Goal: Transaction & Acquisition: Purchase product/service

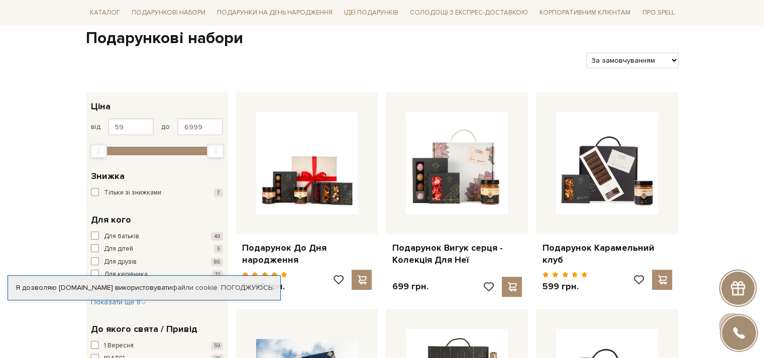
scroll to position [201, 0]
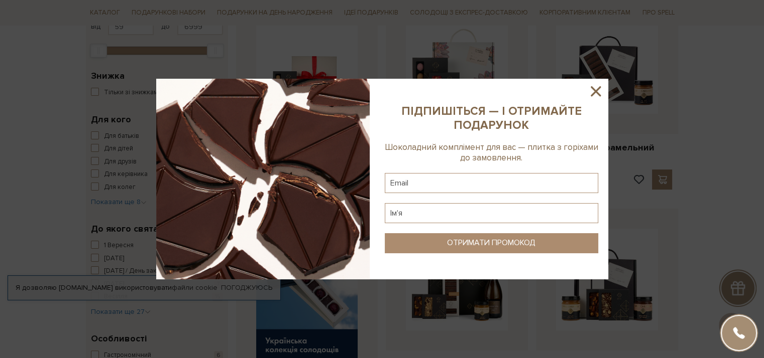
click at [596, 93] on icon at bounding box center [595, 91] width 10 height 10
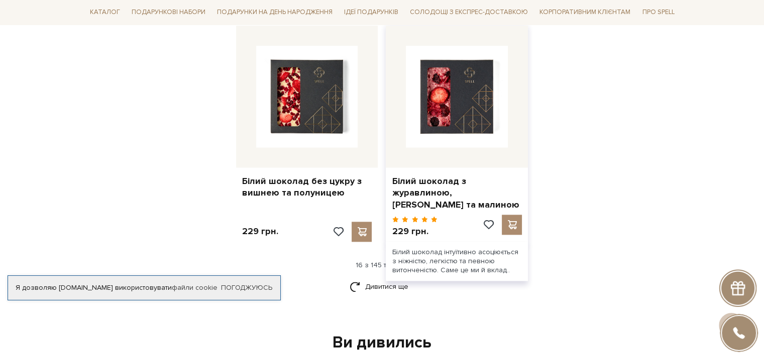
scroll to position [1305, 0]
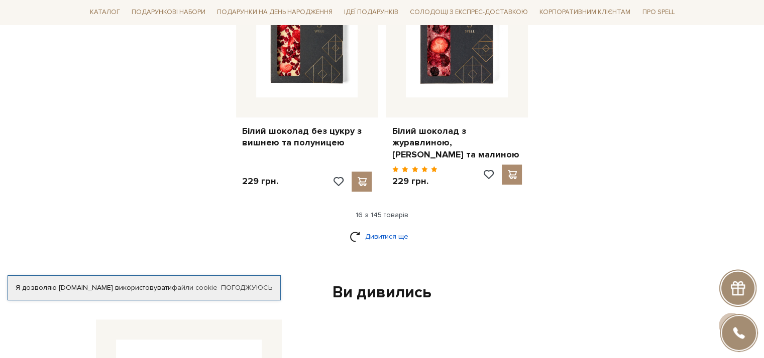
click at [371, 233] on link "Дивитися ще" at bounding box center [381, 237] width 65 height 18
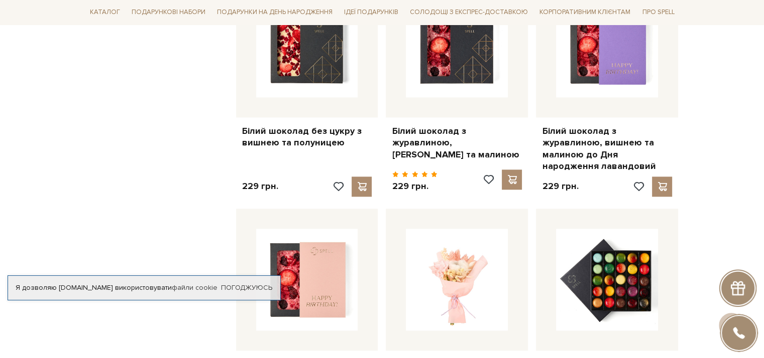
scroll to position [1406, 0]
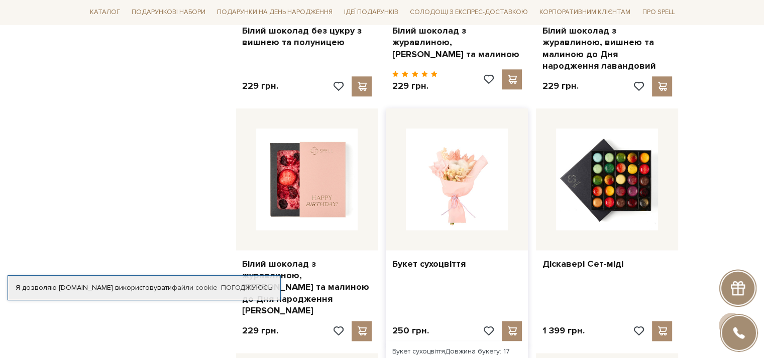
click at [458, 174] on img at bounding box center [457, 180] width 102 height 102
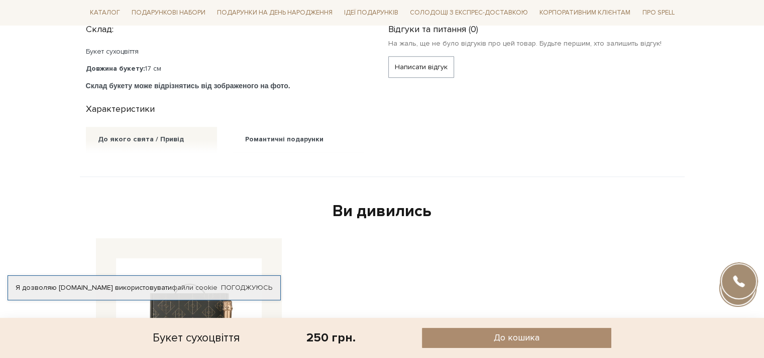
scroll to position [603, 0]
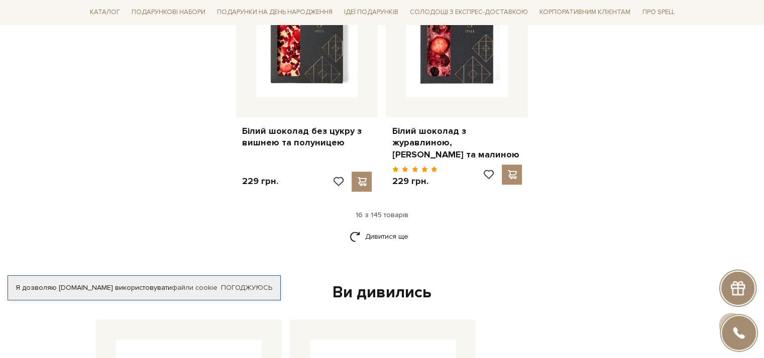
scroll to position [1406, 0]
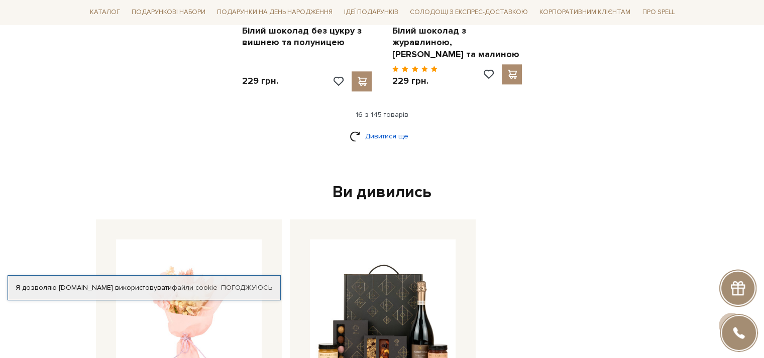
click at [371, 137] on link "Дивитися ще" at bounding box center [381, 137] width 65 height 18
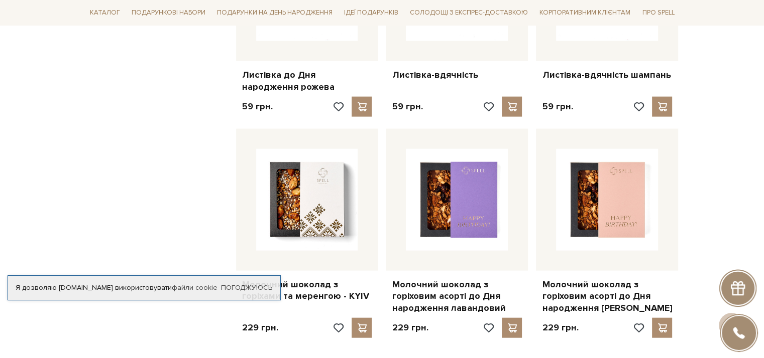
scroll to position [2410, 0]
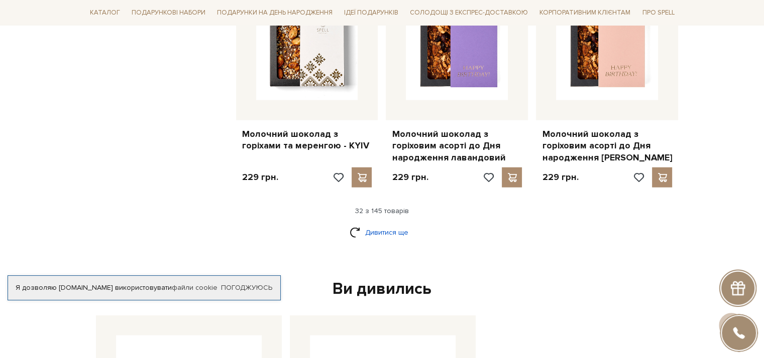
click at [367, 224] on link "Дивитися ще" at bounding box center [381, 233] width 65 height 18
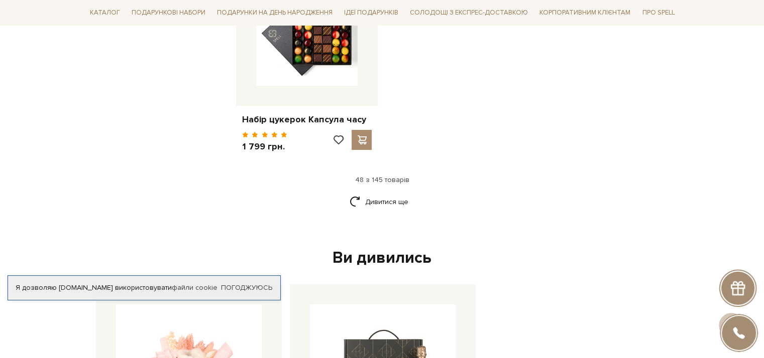
scroll to position [3866, 0]
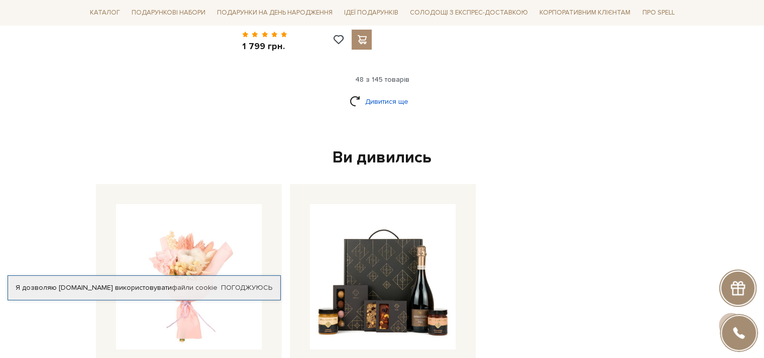
click at [384, 93] on link "Дивитися ще" at bounding box center [381, 102] width 65 height 18
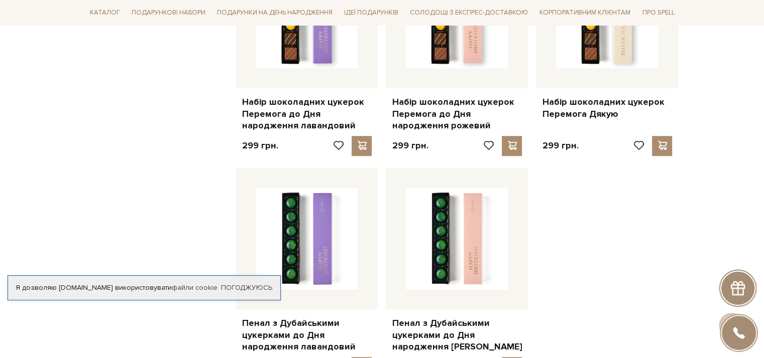
scroll to position [4870, 0]
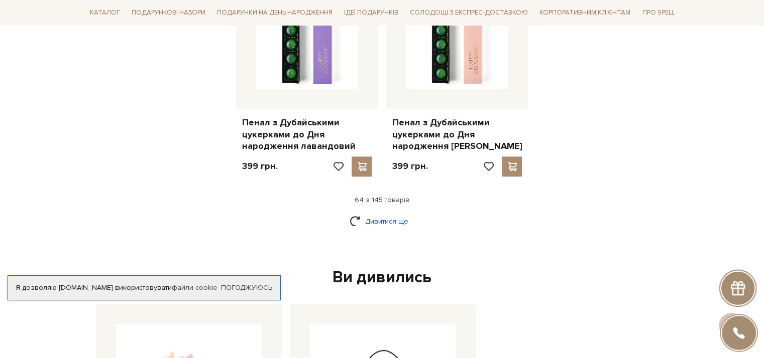
click at [388, 213] on link "Дивитися ще" at bounding box center [381, 222] width 65 height 18
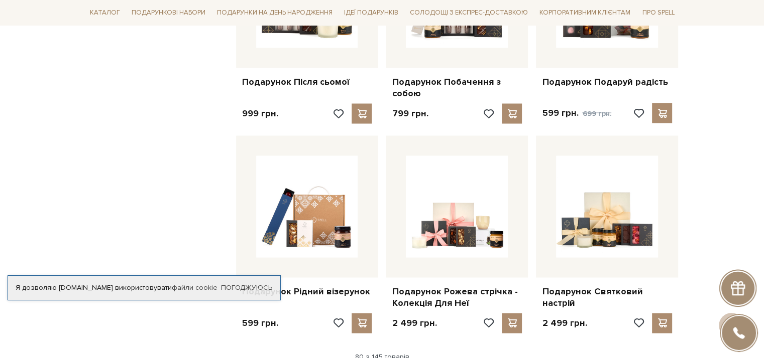
scroll to position [6025, 0]
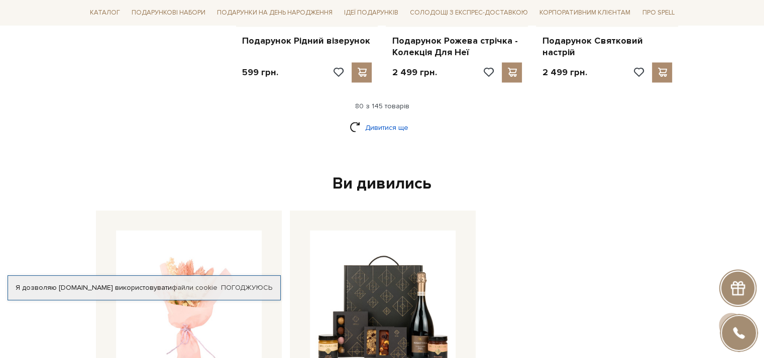
click at [391, 119] on link "Дивитися ще" at bounding box center [381, 128] width 65 height 18
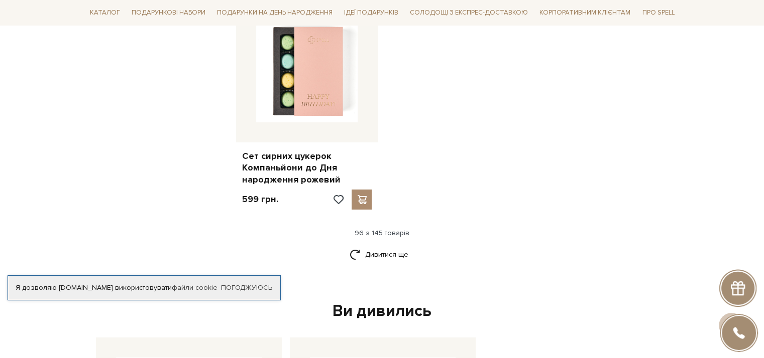
scroll to position [7230, 0]
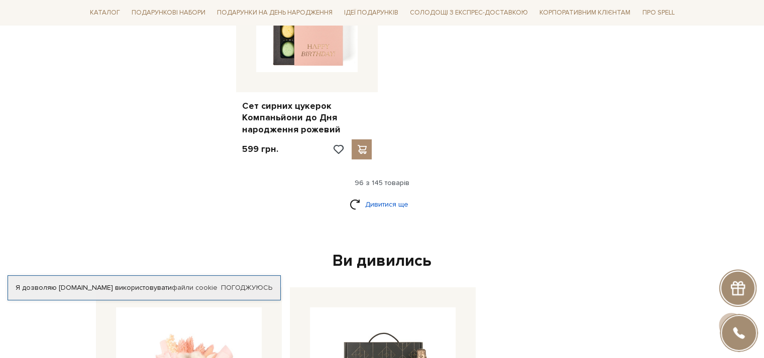
click at [382, 196] on link "Дивитися ще" at bounding box center [381, 205] width 65 height 18
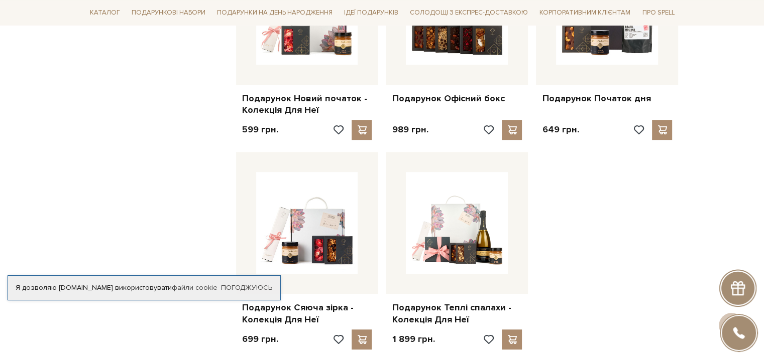
scroll to position [8184, 0]
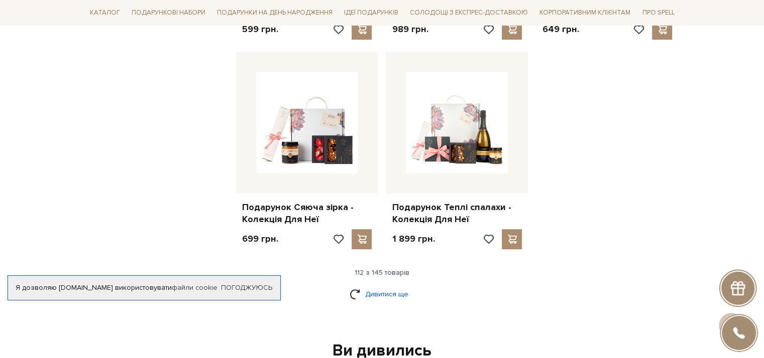
click at [371, 286] on link "Дивитися ще" at bounding box center [381, 295] width 65 height 18
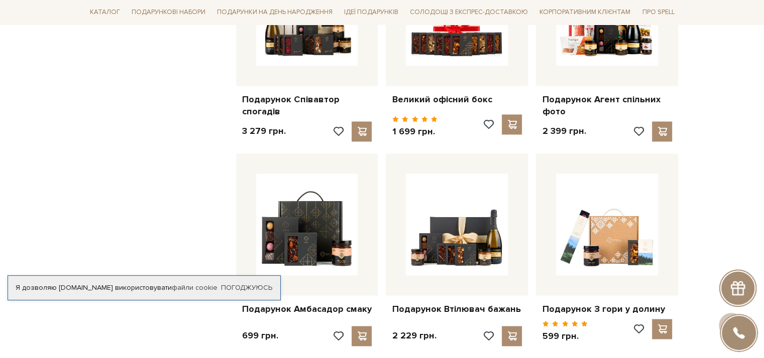
scroll to position [9188, 0]
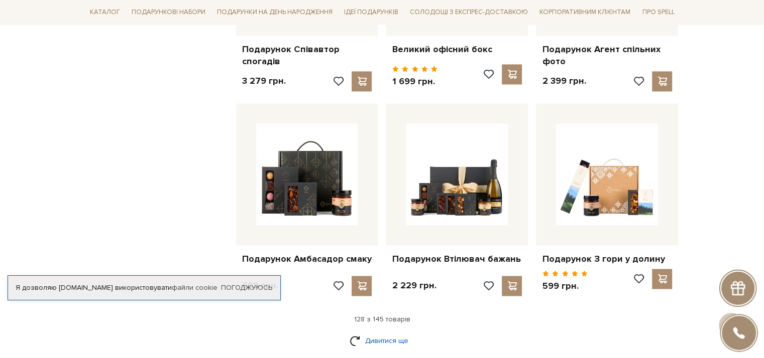
click at [386, 332] on link "Дивитися ще" at bounding box center [381, 341] width 65 height 18
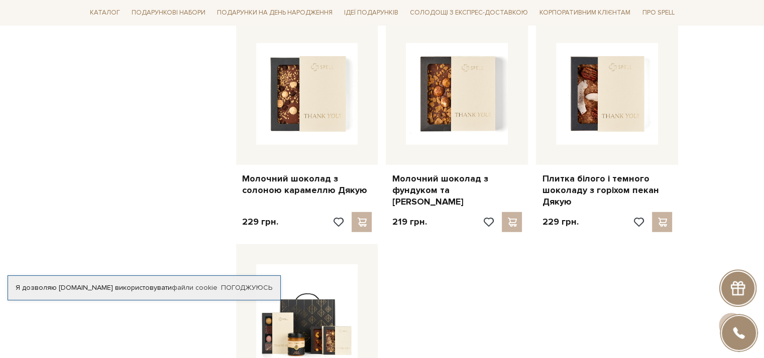
scroll to position [10494, 0]
